Goal: Task Accomplishment & Management: Use online tool/utility

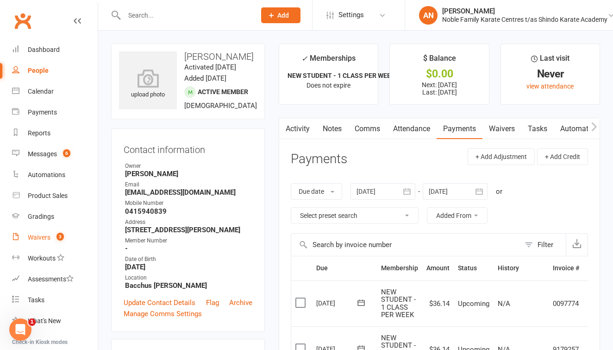
click at [44, 236] on div "Waivers" at bounding box center [39, 236] width 23 height 7
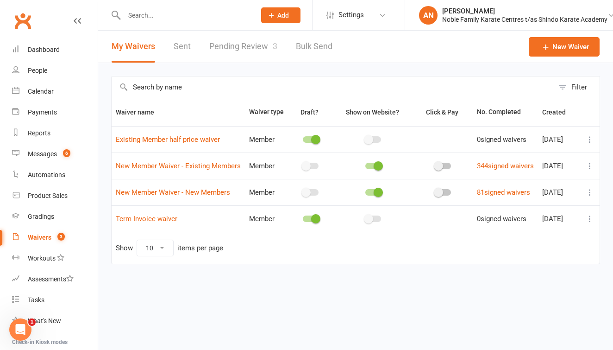
click at [260, 44] on link "Pending Review 3" at bounding box center [243, 47] width 68 height 32
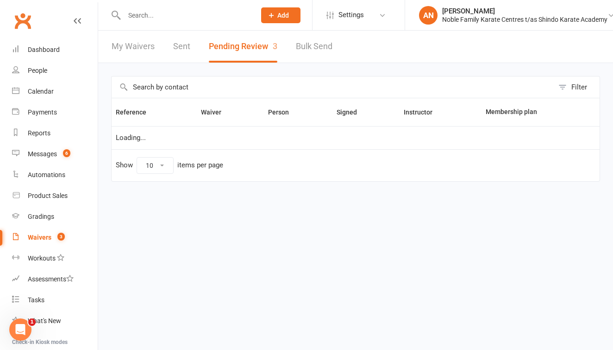
select select "25"
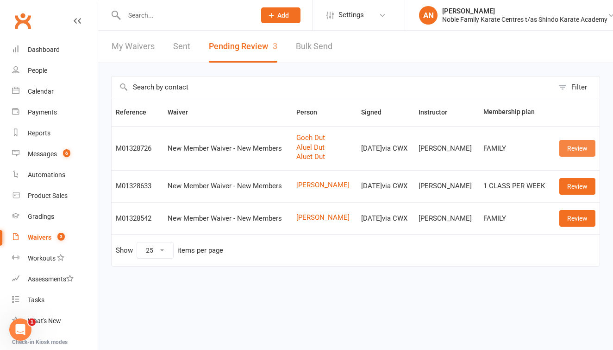
click at [577, 146] on link "Review" at bounding box center [578, 148] width 36 height 17
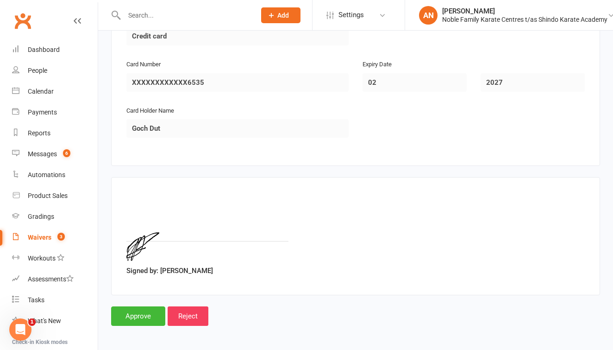
scroll to position [1862, 0]
click at [151, 307] on input "Approve" at bounding box center [138, 316] width 54 height 19
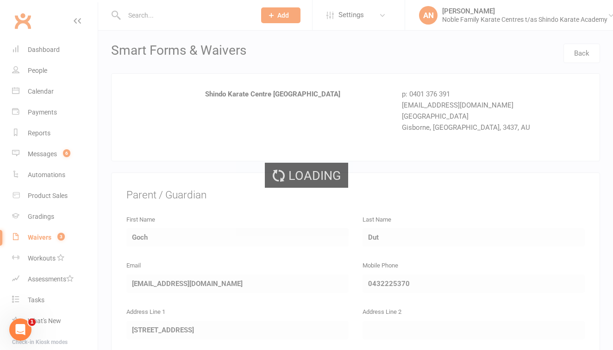
select select "25"
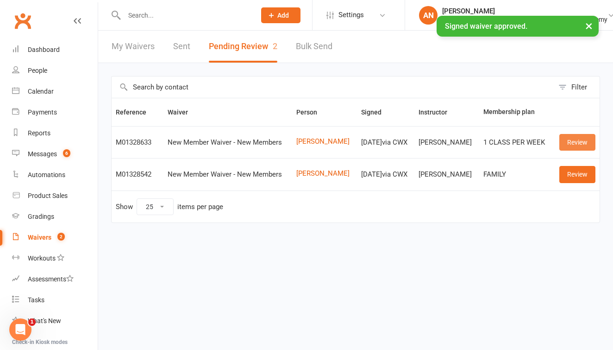
click at [573, 141] on link "Review" at bounding box center [578, 142] width 36 height 17
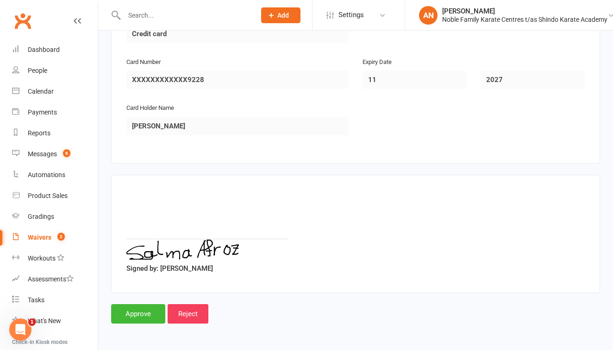
scroll to position [999, 0]
click at [147, 304] on input "Approve" at bounding box center [138, 313] width 54 height 19
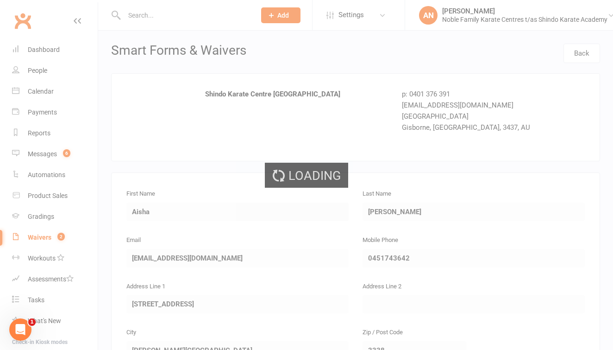
select select "25"
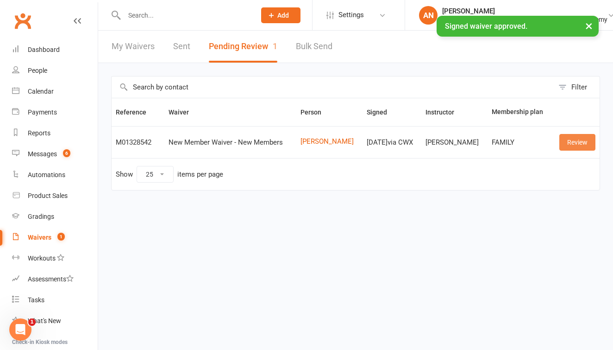
click at [573, 140] on link "Review" at bounding box center [578, 142] width 36 height 17
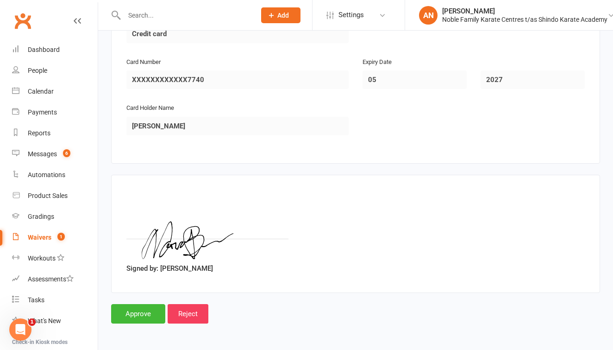
scroll to position [999, 0]
click at [141, 305] on input "Approve" at bounding box center [138, 313] width 54 height 19
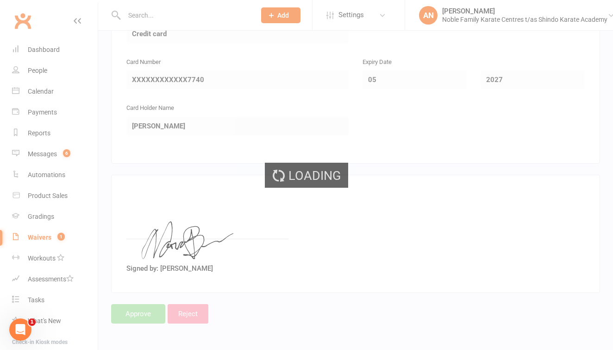
select select "25"
